Goal: Check status: Check status

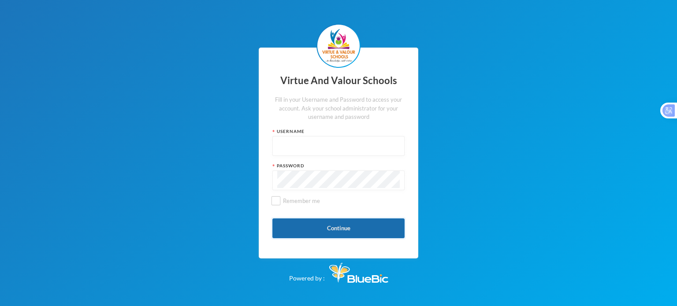
type input "vvsstaff120"
click at [314, 227] on button "Continue" at bounding box center [338, 229] width 132 height 20
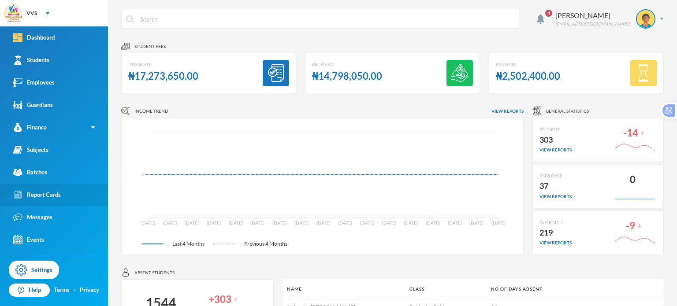
click at [41, 198] on div "Report Cards" at bounding box center [37, 194] width 48 height 9
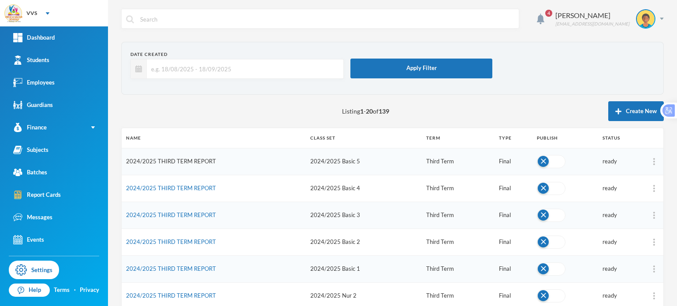
click at [196, 159] on link "2024/2025 THIRD TERM REPORT" at bounding box center [171, 161] width 90 height 7
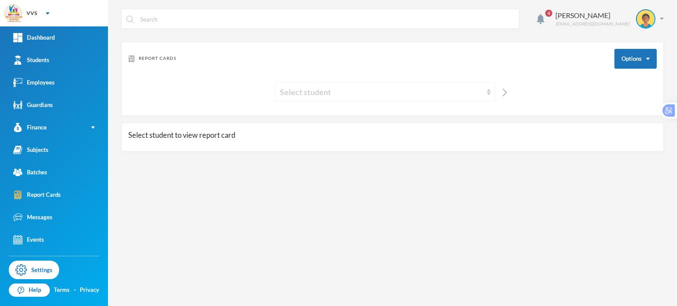
click at [440, 91] on div "Select student" at bounding box center [381, 92] width 203 height 12
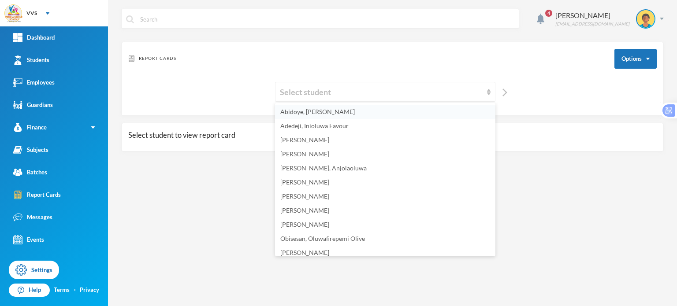
click at [337, 111] on span "Abidoye, [PERSON_NAME]" at bounding box center [317, 111] width 74 height 7
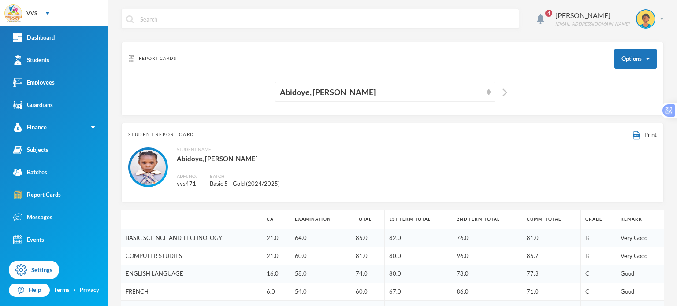
click at [397, 149] on div "Student Name [PERSON_NAME], [PERSON_NAME]. No. vvs471 Batch Basic 5 - Gold (202…" at bounding box center [392, 167] width 528 height 42
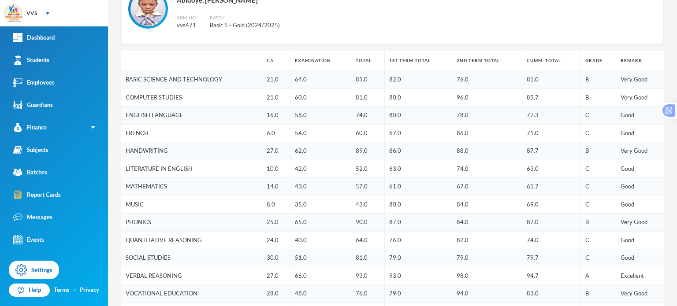
scroll to position [141, 0]
